Goal: Navigation & Orientation: Find specific page/section

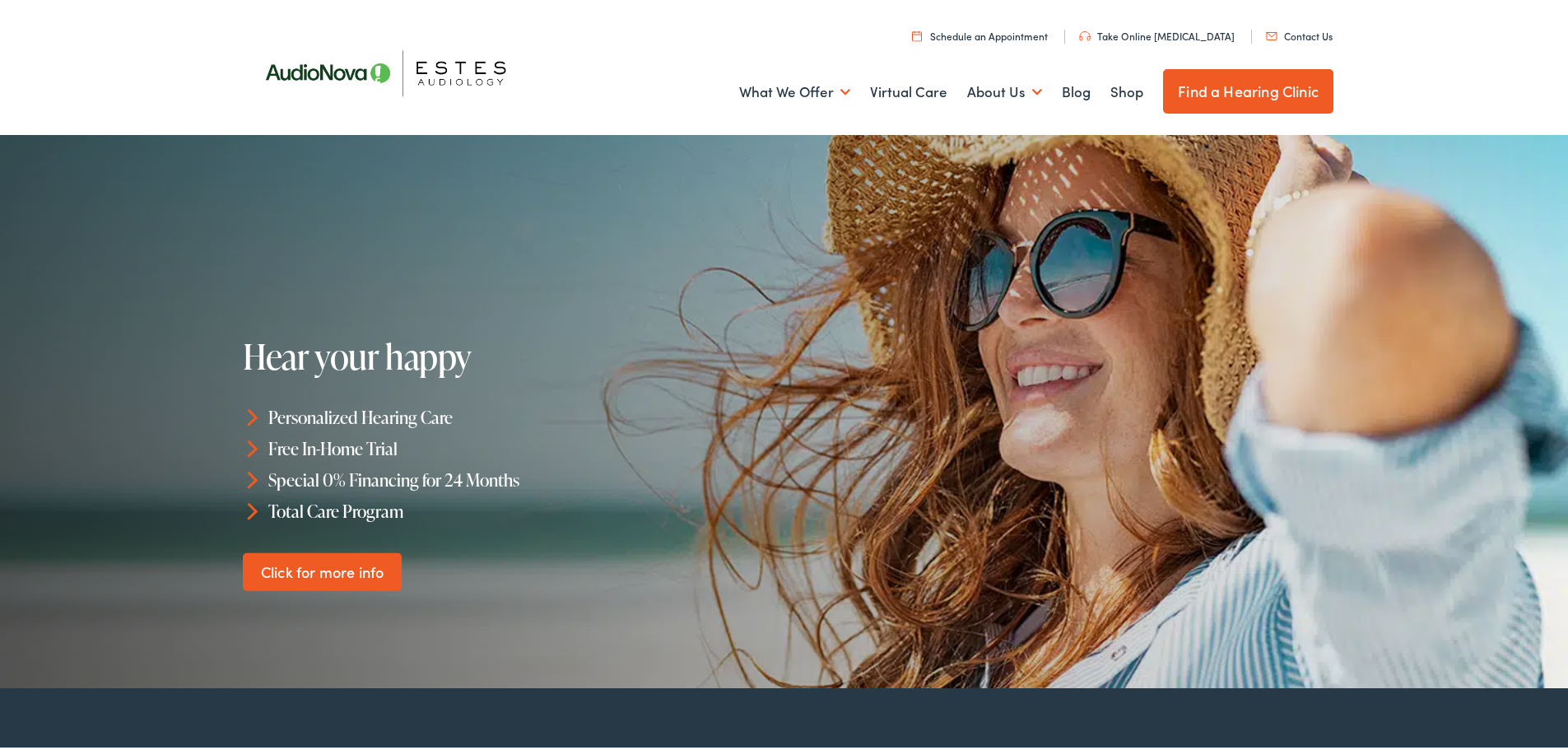
click at [371, 71] on img at bounding box center [395, 69] width 296 height 105
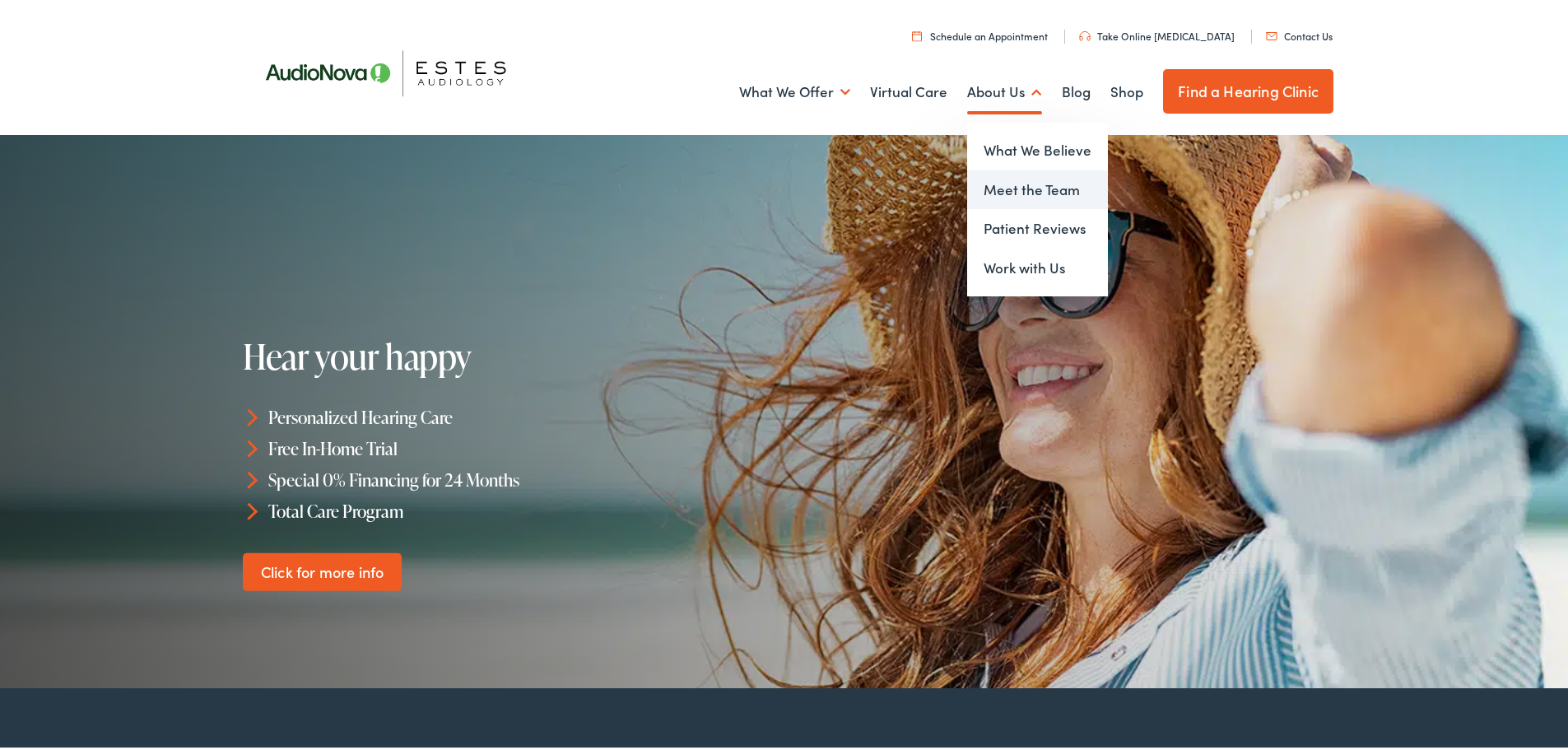
click at [1007, 183] on link "Meet the Team" at bounding box center [1037, 187] width 141 height 39
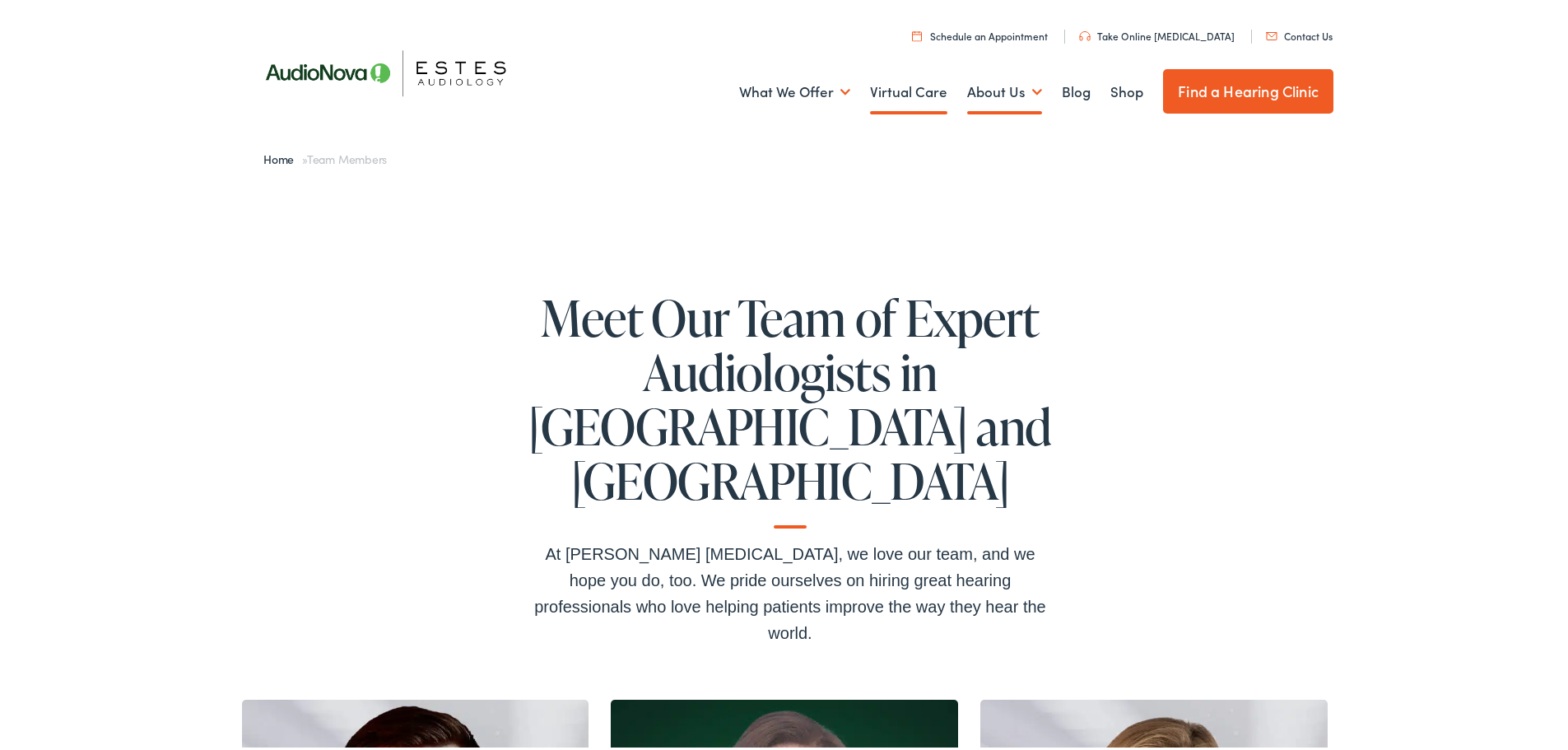
click at [890, 89] on link "Virtual Care" at bounding box center [908, 89] width 77 height 61
